Goal: Find contact information: Find contact information

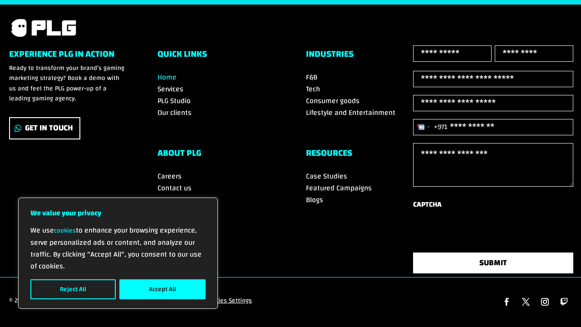
scroll to position [3083, 0]
